Goal: Information Seeking & Learning: Check status

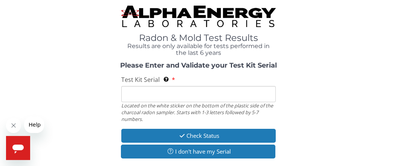
click at [132, 101] on input "Test Kit Serial Located on the white sticker on the bottom of the plastic side …" at bounding box center [198, 94] width 154 height 16
type input "aa731208"
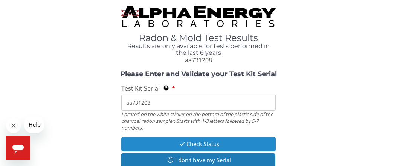
click at [198, 146] on button "Check Status" at bounding box center [198, 144] width 154 height 14
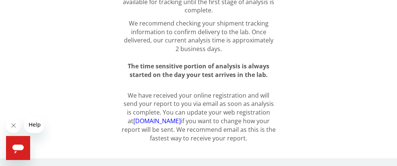
scroll to position [170, 0]
